Goal: Find specific page/section: Find specific page/section

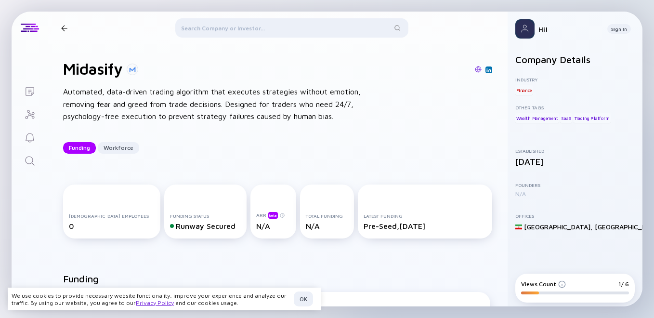
click at [63, 33] on div "Midasify" at bounding box center [89, 28] width 65 height 13
click at [64, 30] on div at bounding box center [64, 28] width 6 height 6
click at [67, 27] on div at bounding box center [64, 28] width 14 height 6
drag, startPoint x: 526, startPoint y: 226, endPoint x: 554, endPoint y: 226, distance: 28.9
click at [554, 226] on div "Tehran , Iran" at bounding box center [574, 226] width 119 height 8
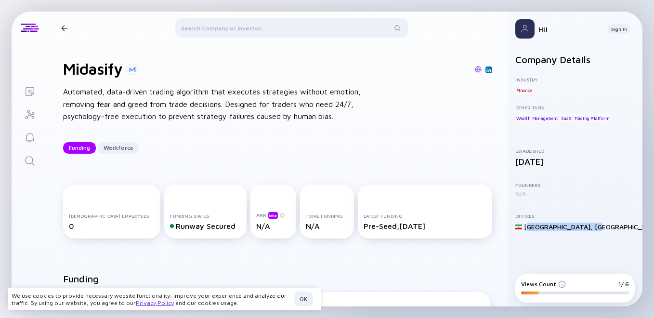
click at [594, 230] on div "Iran" at bounding box center [627, 226] width 66 height 8
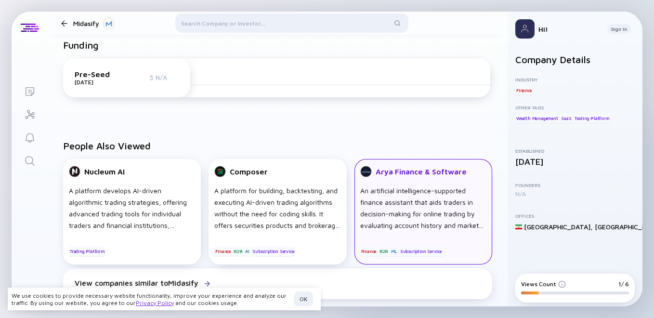
scroll to position [159, 0]
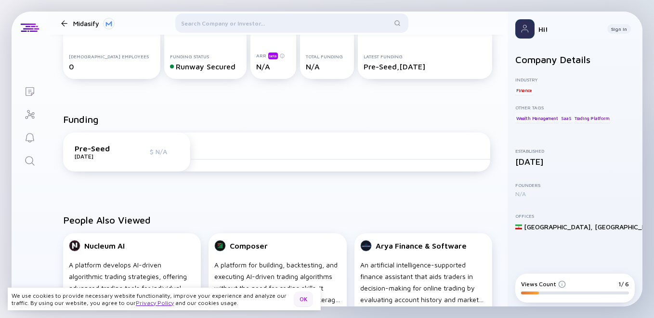
click at [305, 295] on div "OK" at bounding box center [303, 298] width 19 height 15
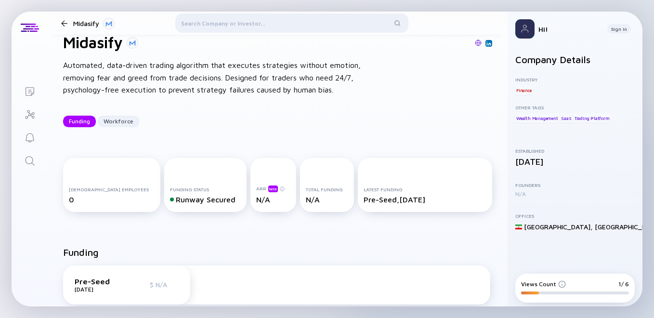
scroll to position [0, 0]
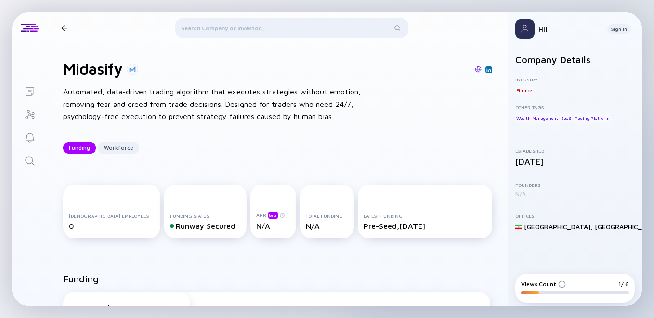
click at [64, 27] on div at bounding box center [64, 28] width 6 height 6
click at [34, 29] on div at bounding box center [30, 28] width 18 height 9
click at [31, 90] on icon "Lists" at bounding box center [30, 92] width 12 height 12
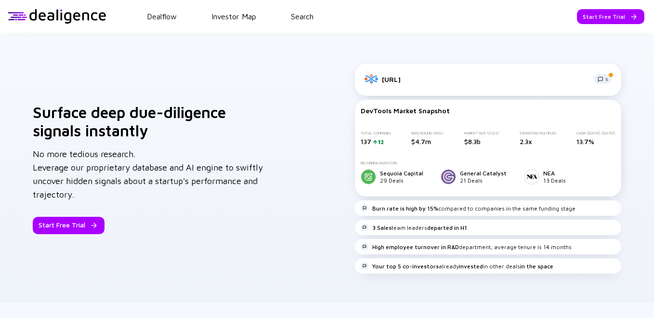
scroll to position [804, 0]
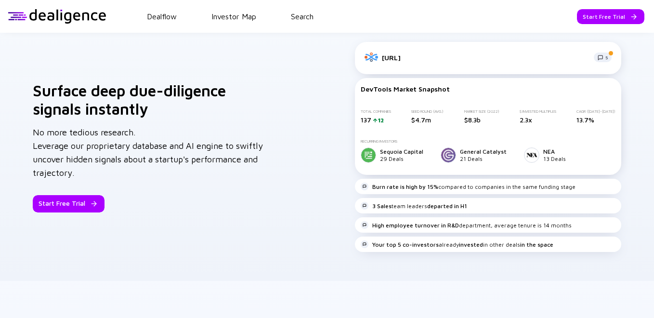
drag, startPoint x: 645, startPoint y: 151, endPoint x: 653, endPoint y: 181, distance: 31.3
click at [653, 181] on div "Dealflow Investor Map Search Start Free Trial Dealflow Investor Map Start Free …" at bounding box center [327, 159] width 654 height 318
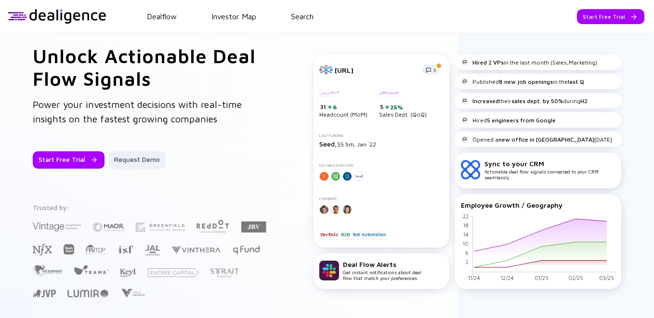
scroll to position [0, 0]
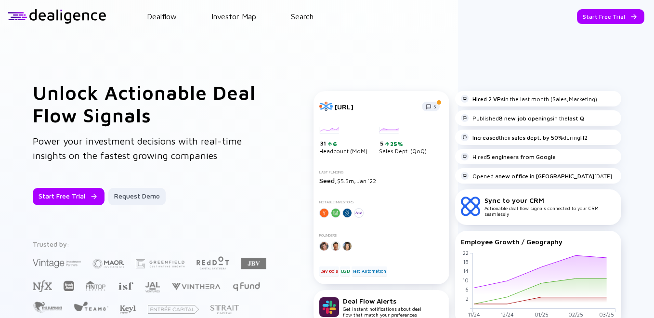
click at [358, 72] on div "Unlock Actionable Deal Flow Signals Power your investment decisions with real-t…" at bounding box center [327, 208] width 654 height 351
